Goal: Complete application form

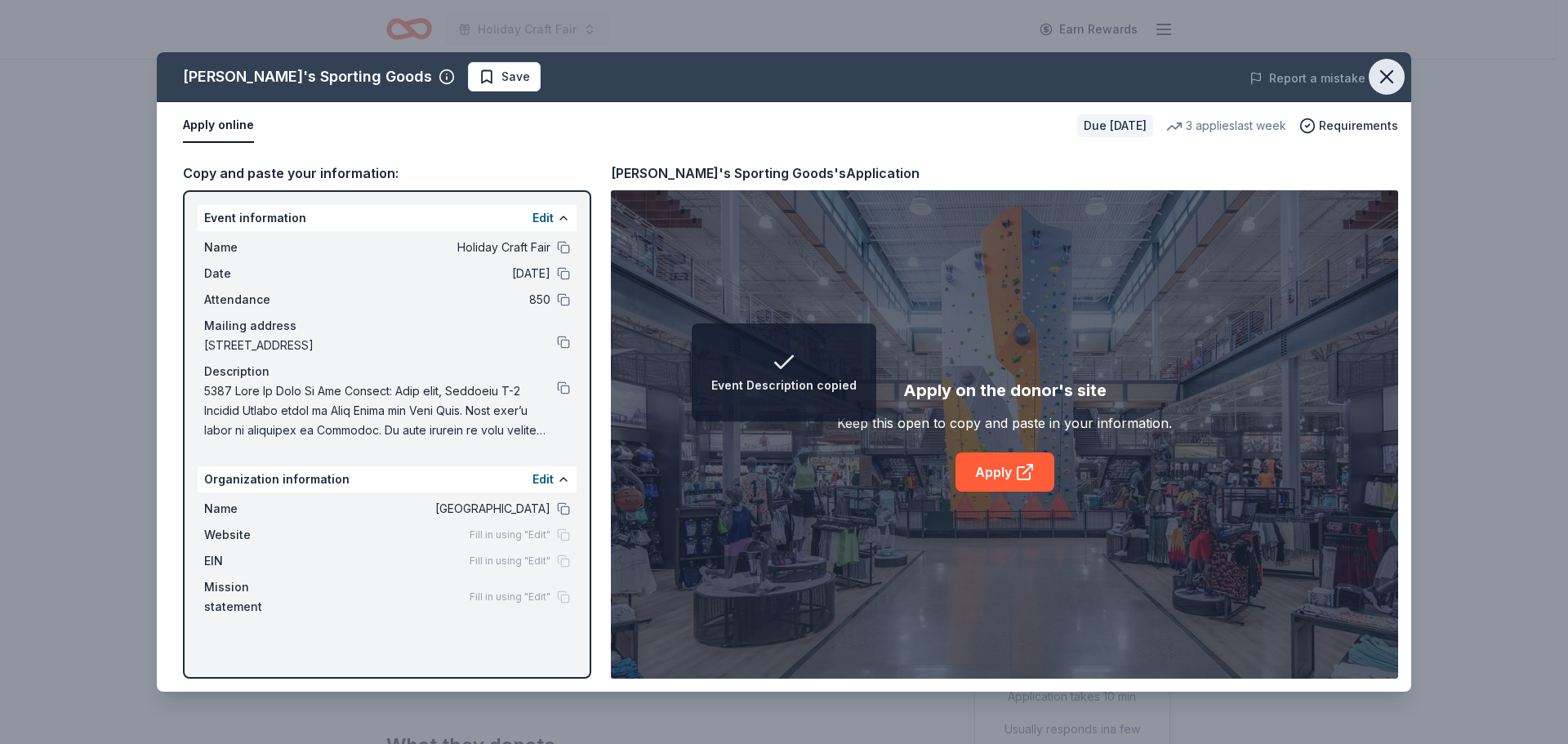
click at [1386, 81] on icon "button" at bounding box center [1386, 77] width 23 height 23
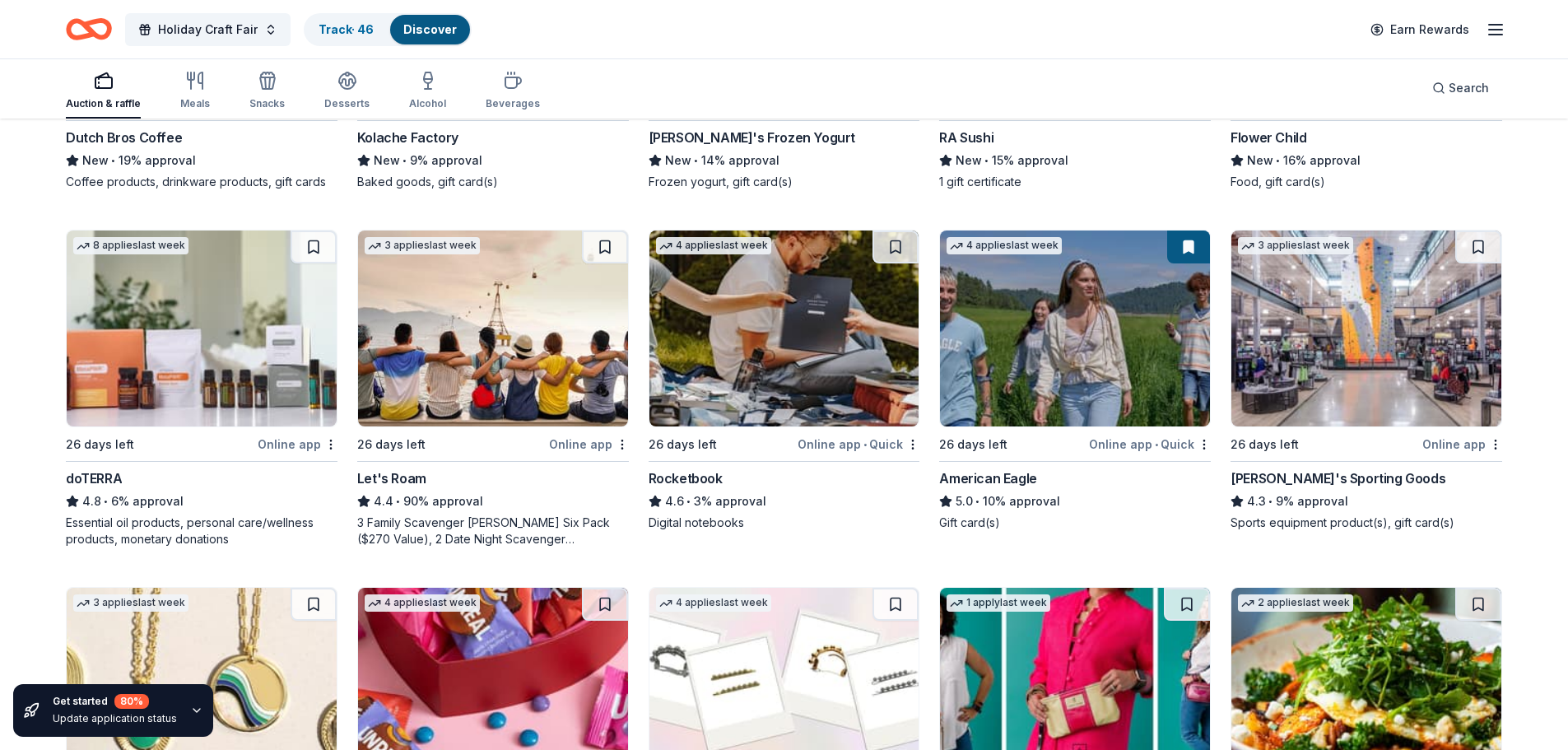
scroll to position [4231, 0]
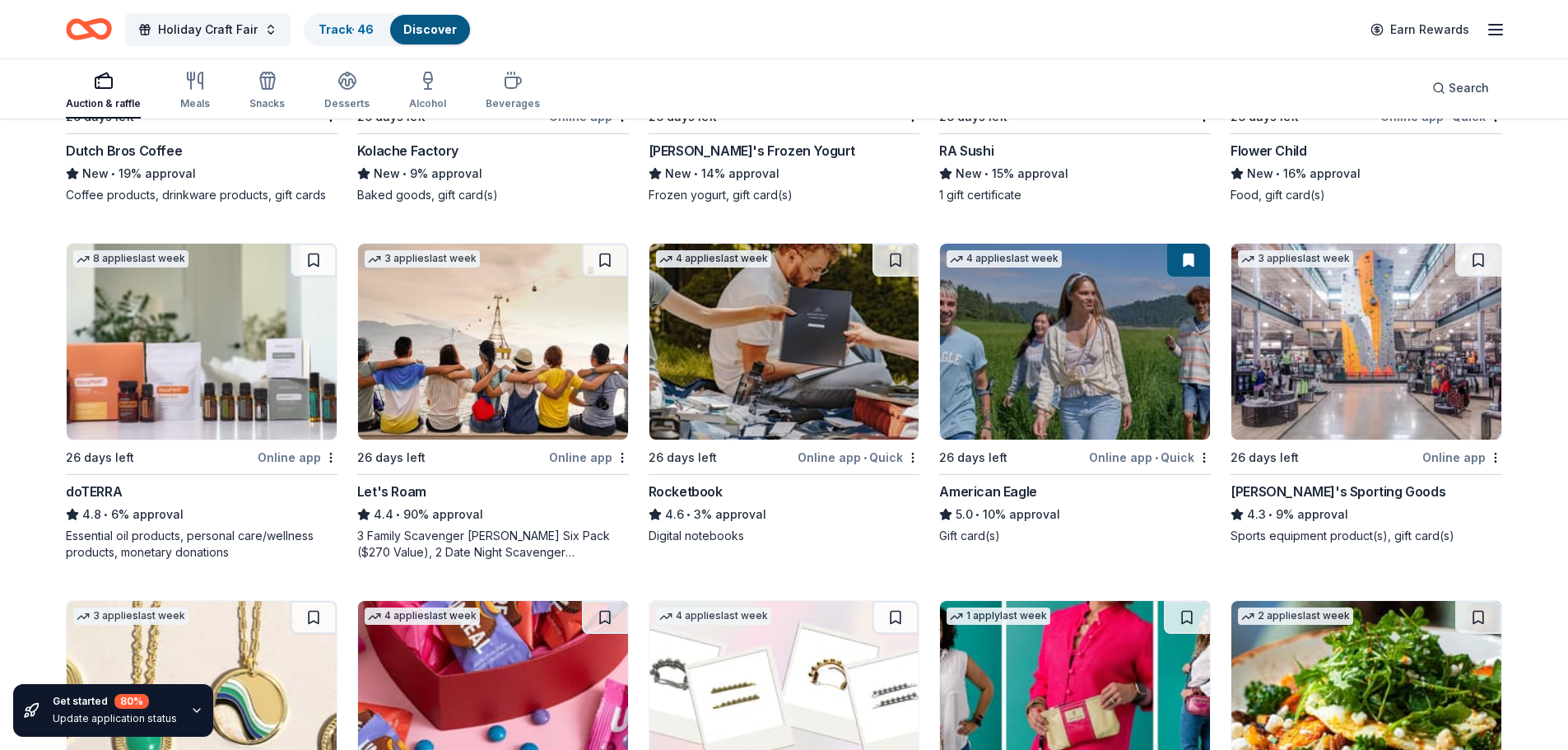
click at [1484, 243] on button at bounding box center [1478, 260] width 47 height 33
click at [581, 447] on div "Online app" at bounding box center [588, 456] width 79 height 20
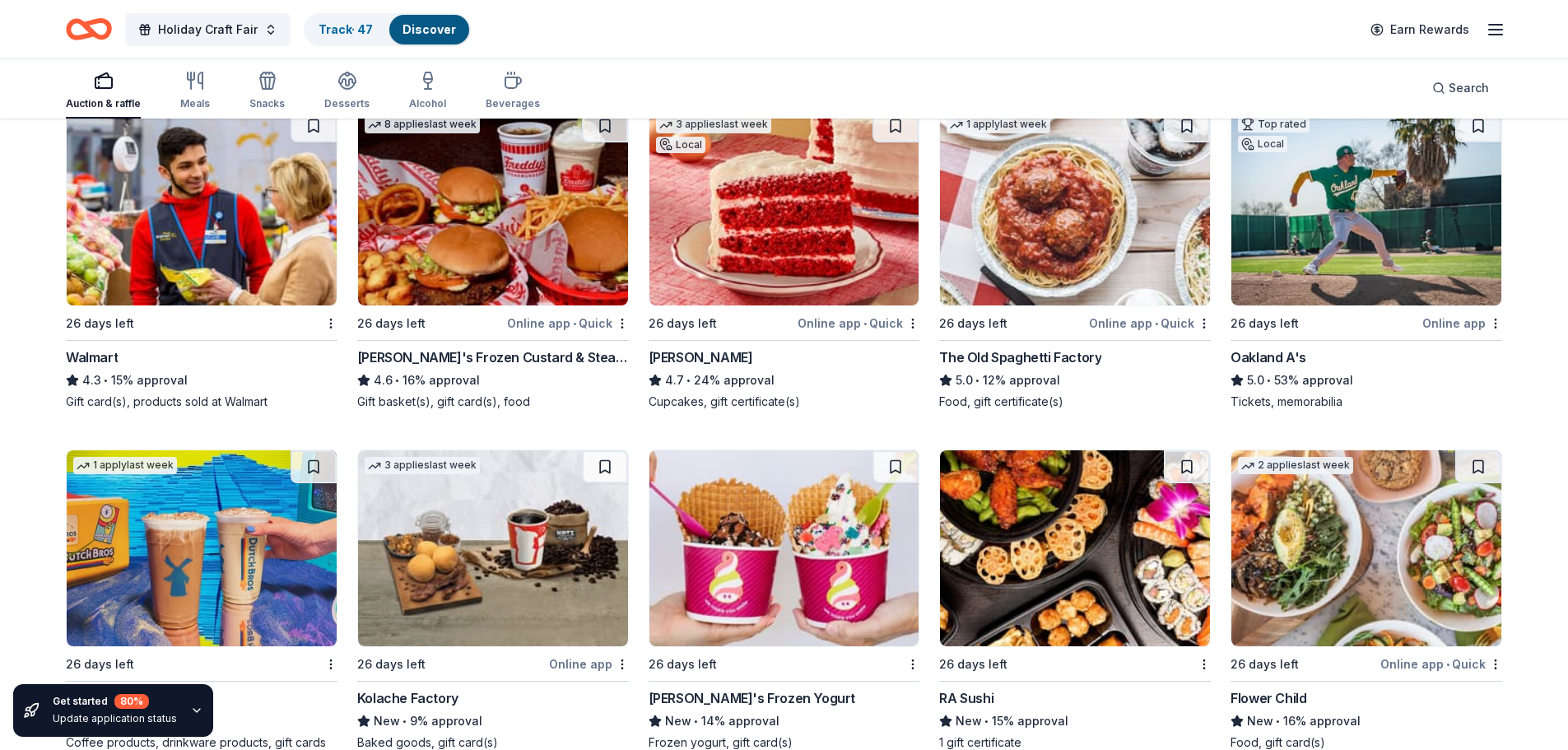
scroll to position [3655, 0]
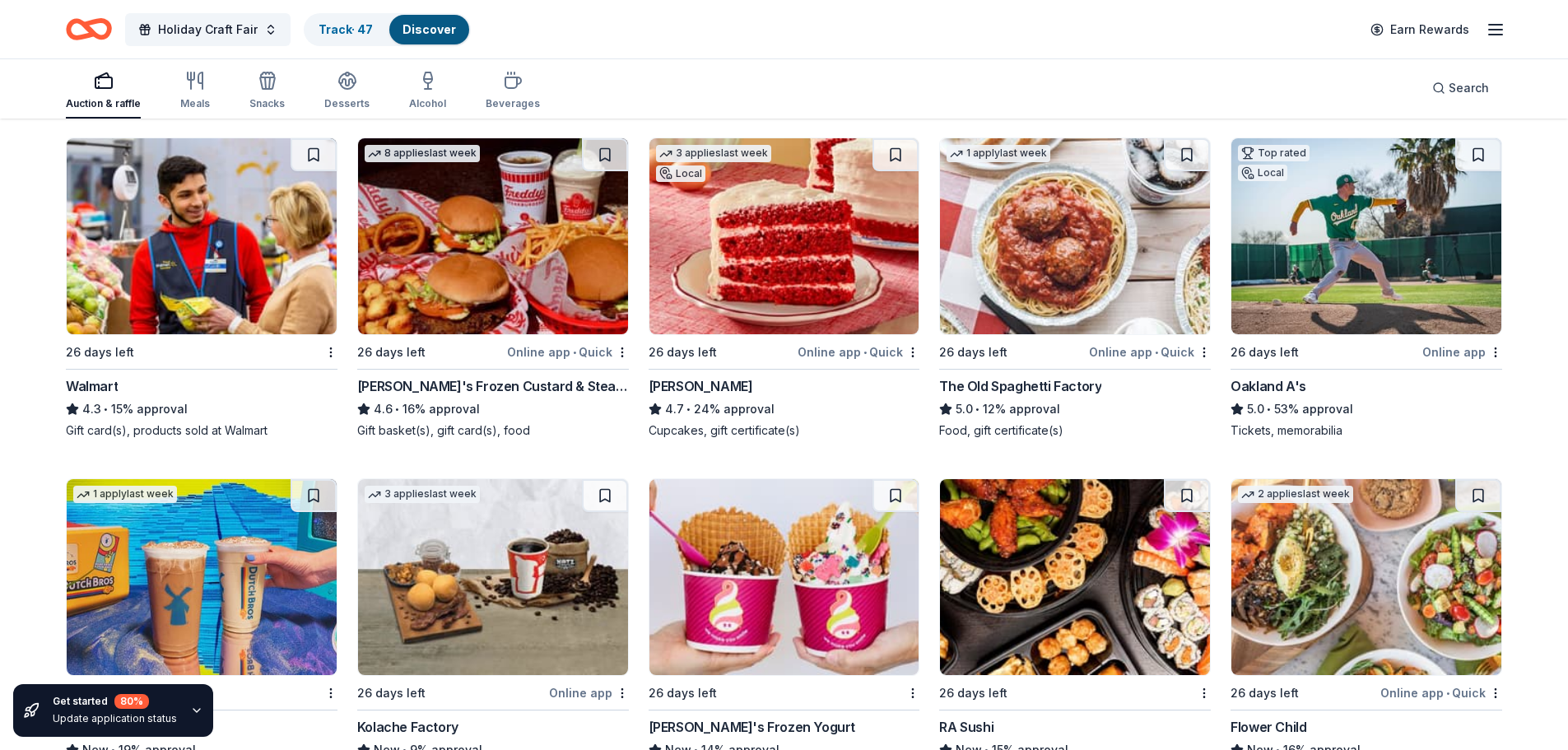
click at [1440, 341] on div "Online app" at bounding box center [1462, 351] width 79 height 20
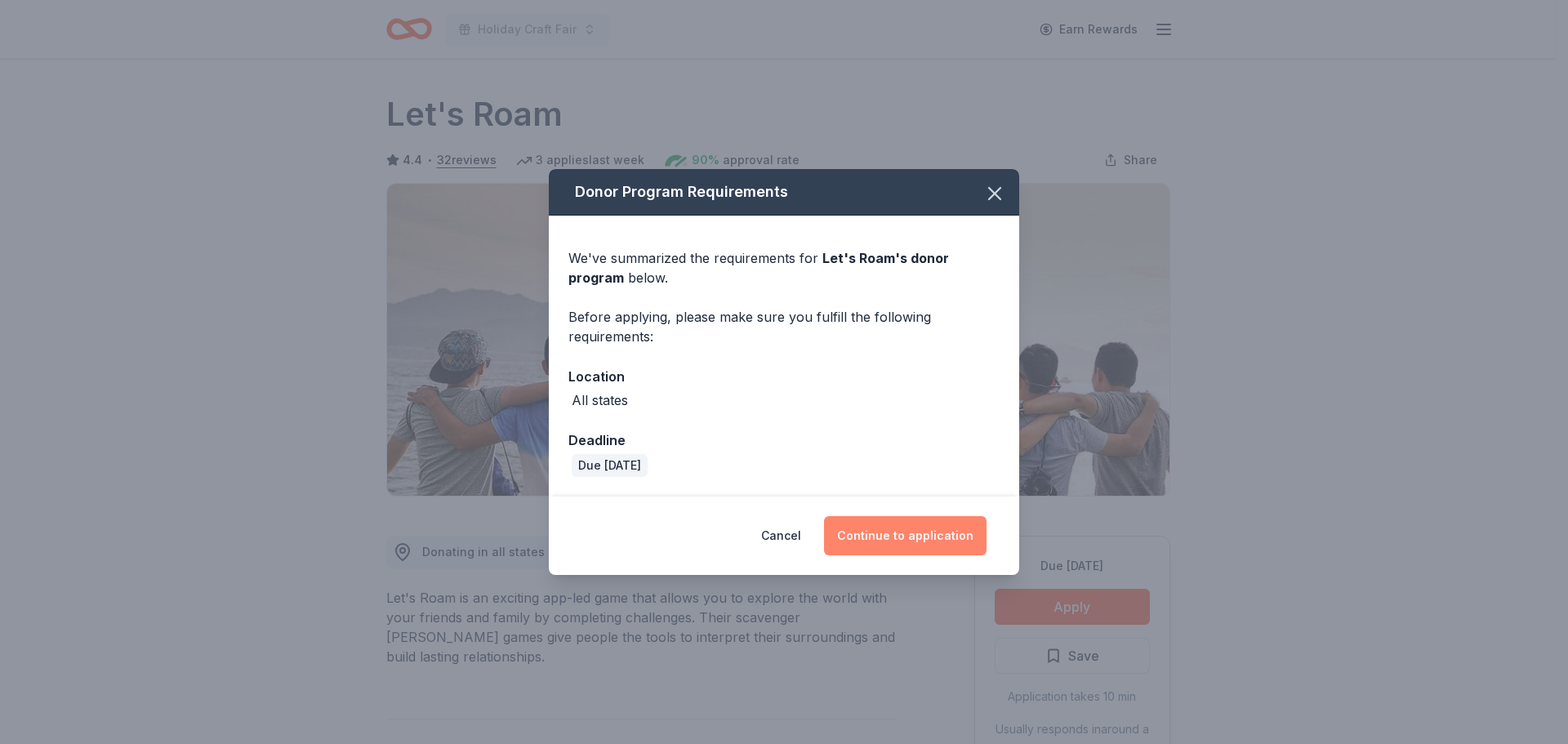
click at [933, 535] on button "Continue to application" at bounding box center [905, 535] width 162 height 39
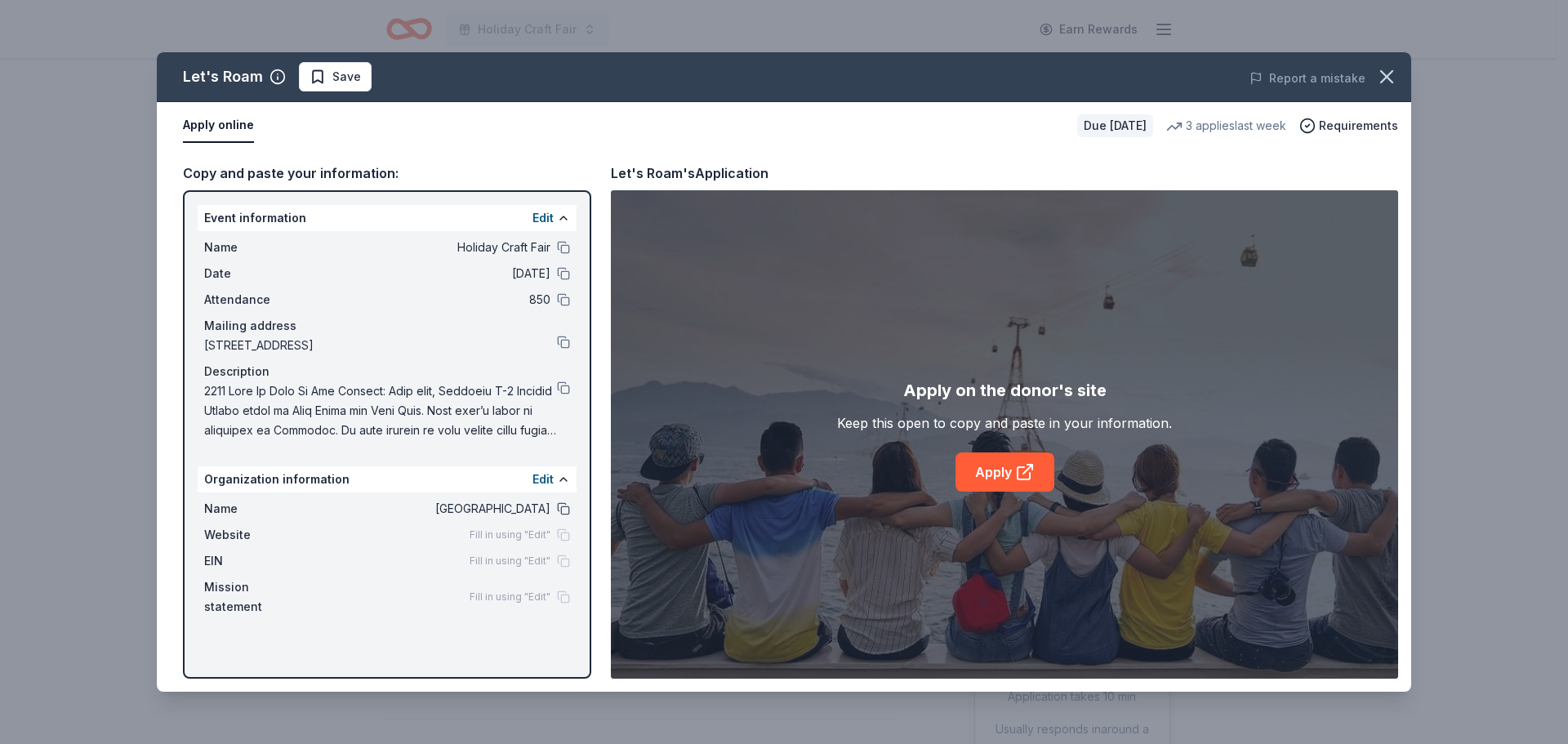
click at [562, 511] on button at bounding box center [563, 508] width 13 height 13
click at [565, 243] on button at bounding box center [563, 248] width 13 height 13
click at [561, 389] on button at bounding box center [563, 388] width 13 height 13
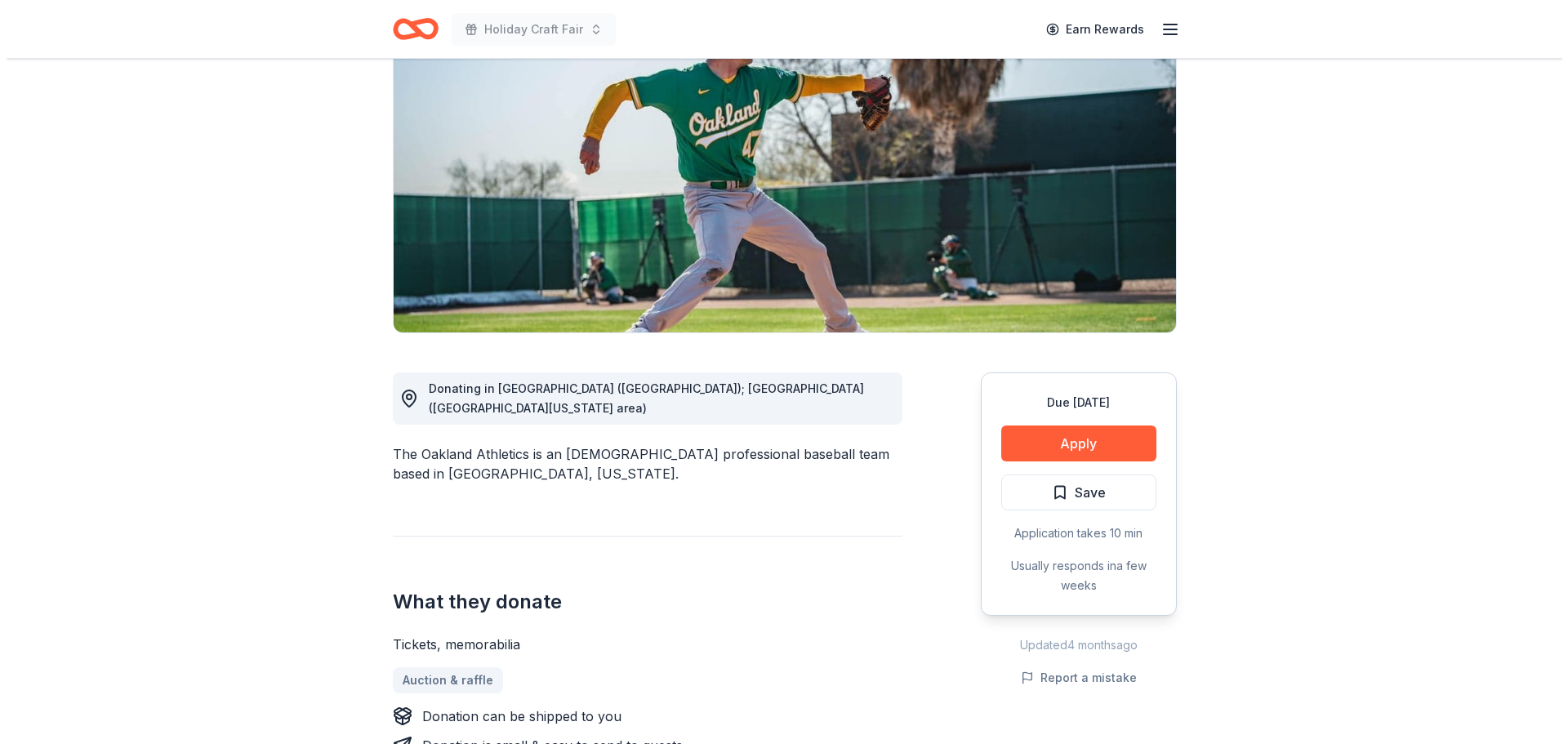
scroll to position [245, 0]
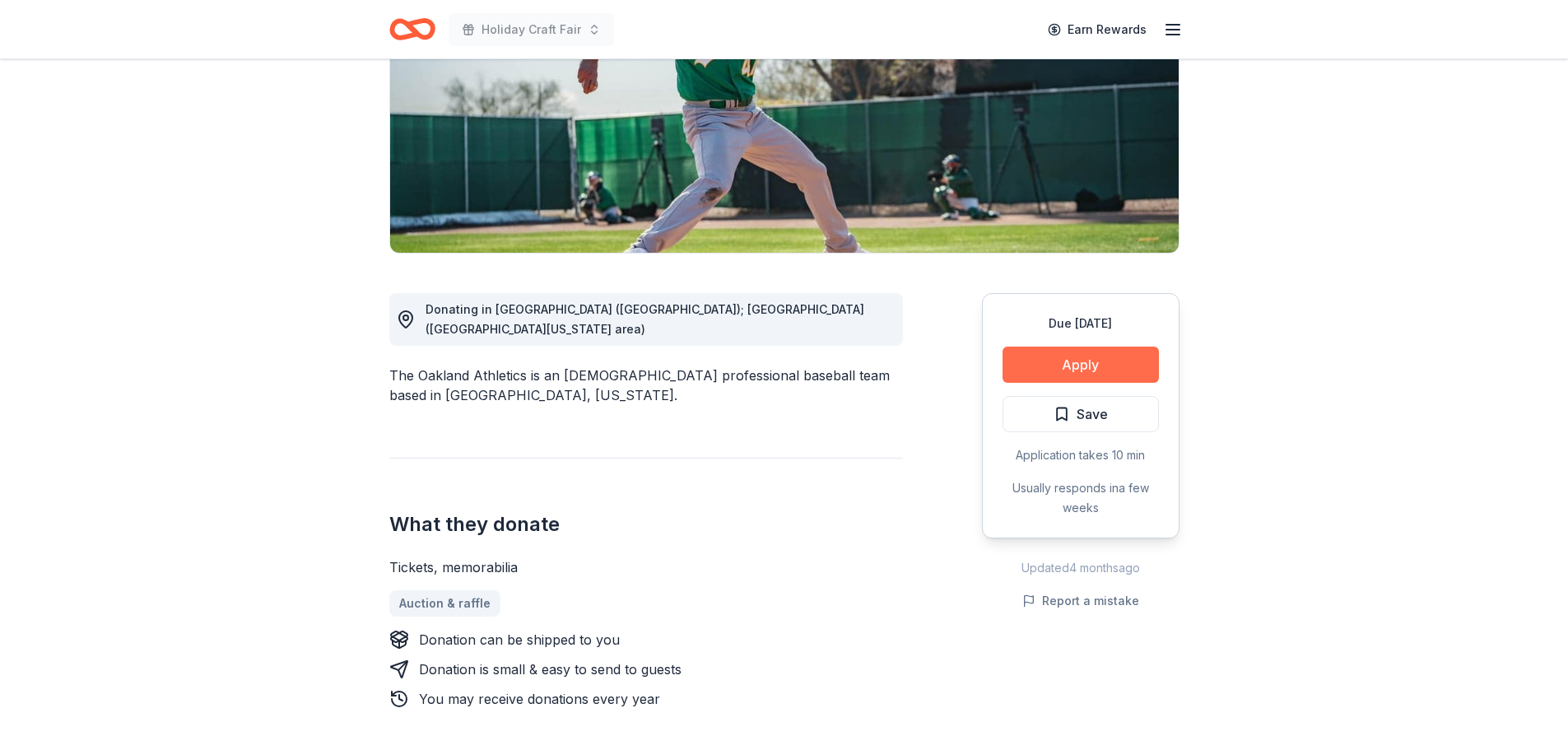
click at [1073, 369] on button "Apply" at bounding box center [1080, 364] width 156 height 36
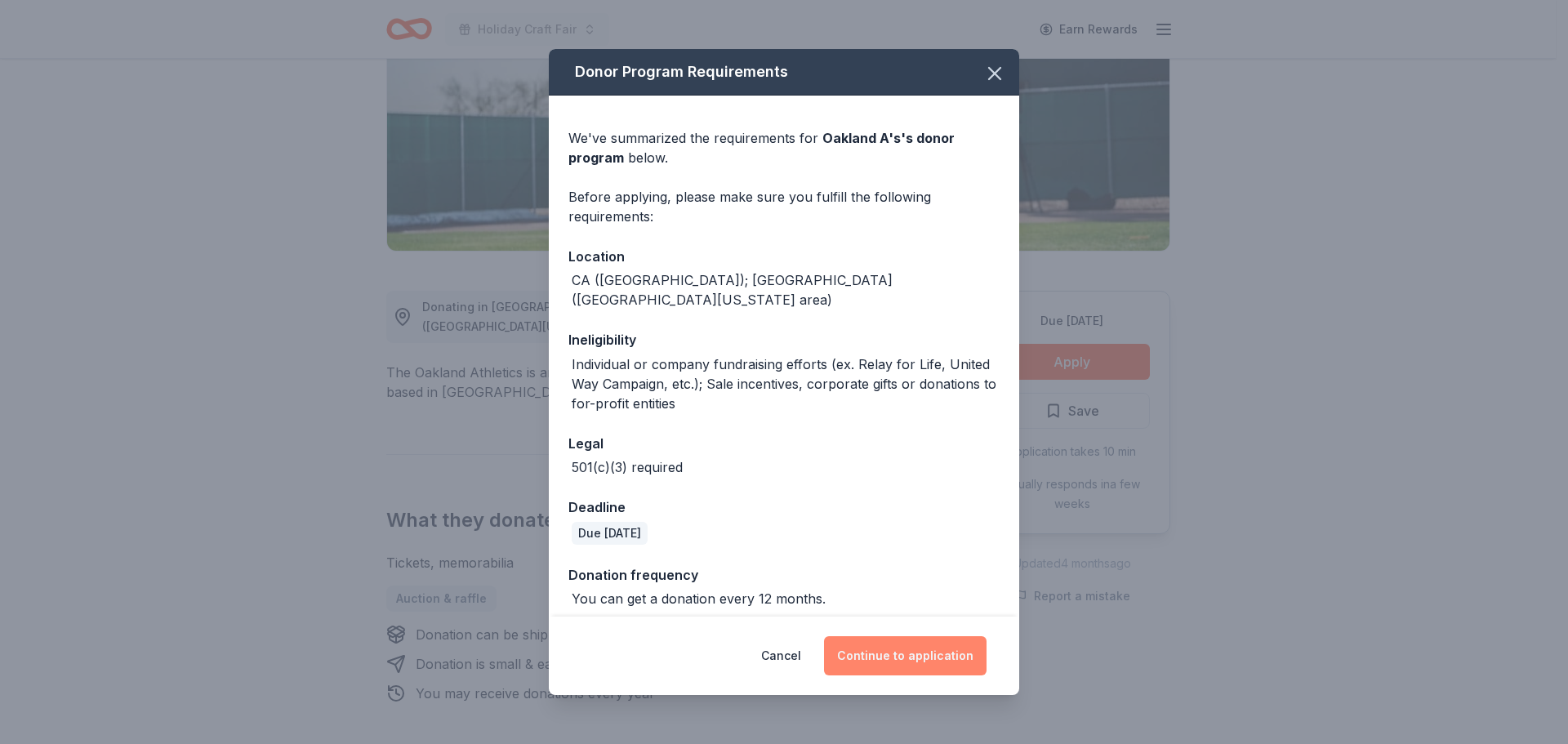
click at [917, 662] on button "Continue to application" at bounding box center [905, 656] width 162 height 39
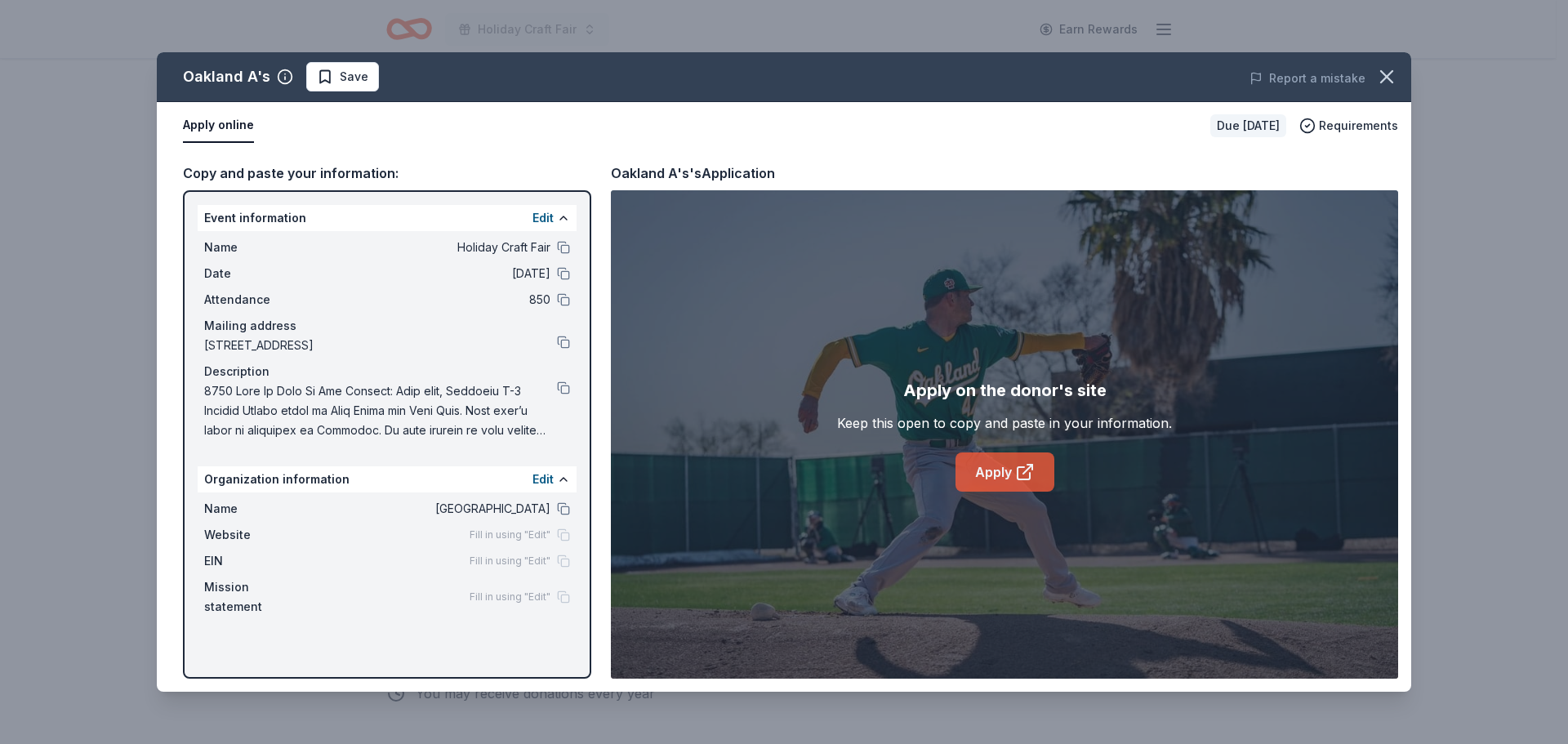
click at [1007, 468] on link "Apply" at bounding box center [1005, 471] width 99 height 39
click at [566, 508] on button at bounding box center [563, 508] width 13 height 13
drag, startPoint x: 564, startPoint y: 388, endPoint x: 591, endPoint y: 386, distance: 27.1
click at [564, 388] on button at bounding box center [563, 388] width 13 height 13
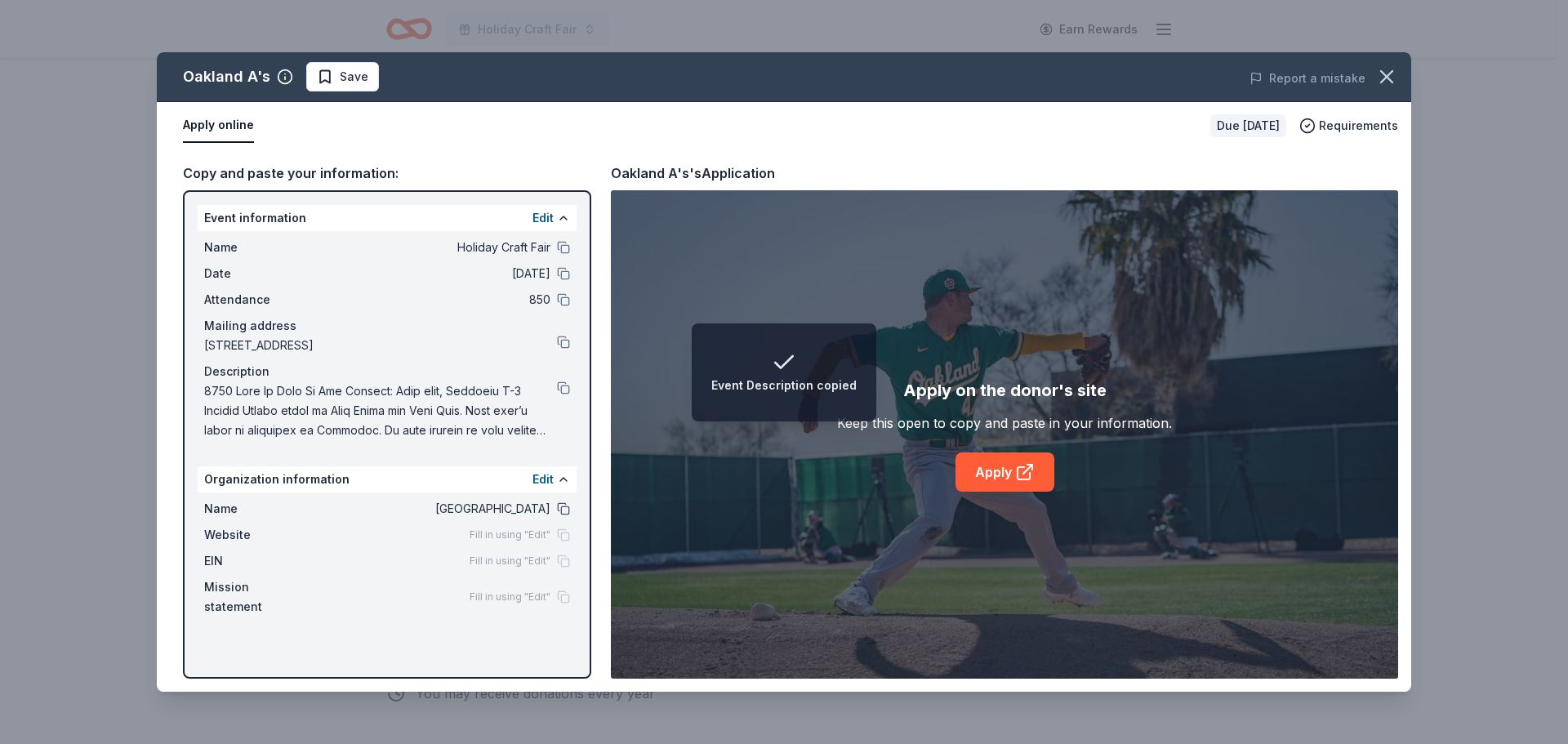
click at [561, 511] on button at bounding box center [563, 508] width 13 height 13
